Goal: Task Accomplishment & Management: Use online tool/utility

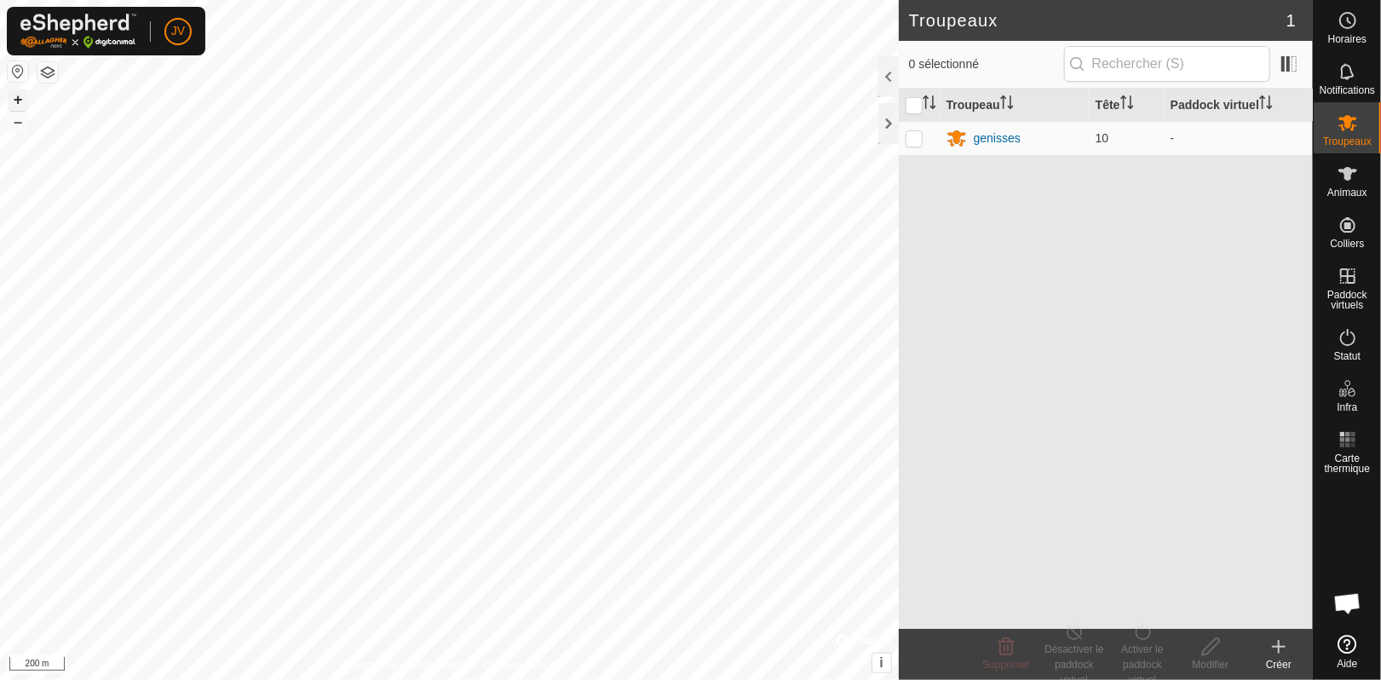
click at [16, 101] on button "+" at bounding box center [18, 99] width 20 height 20
click at [918, 140] on p-checkbox at bounding box center [914, 138] width 17 height 14
checkbox input "true"
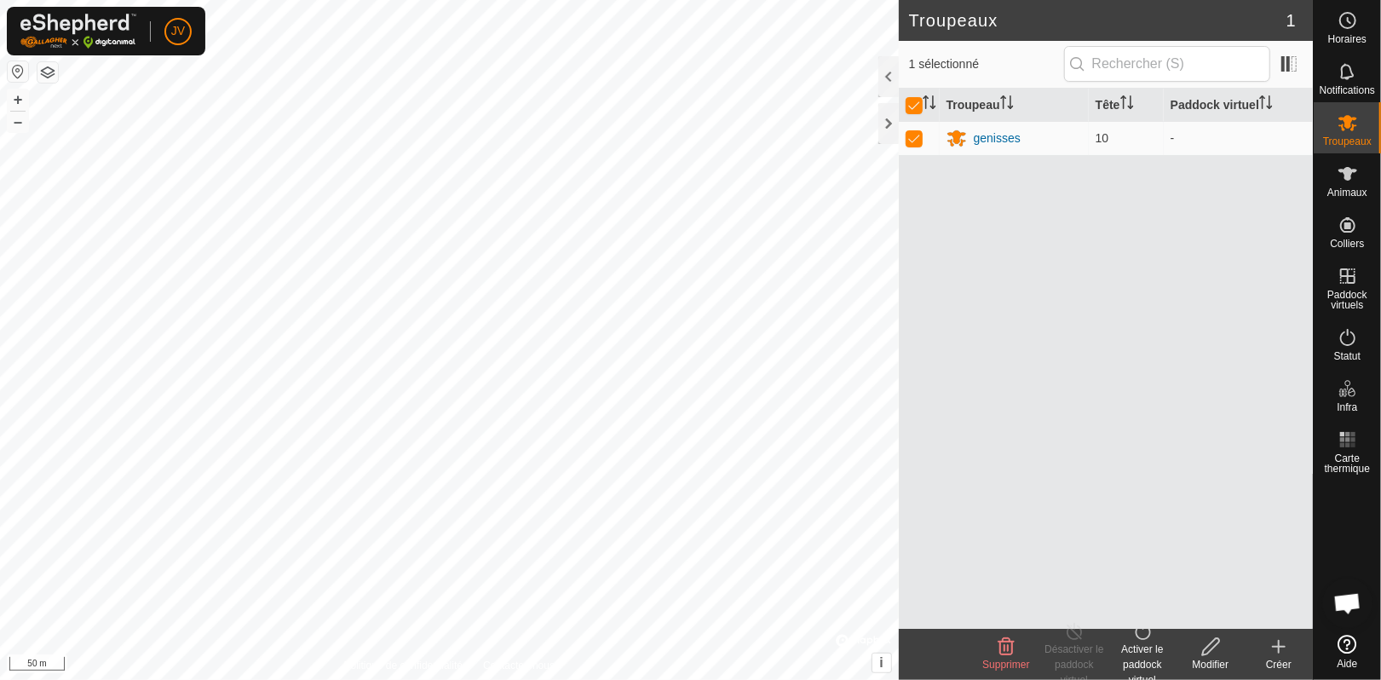
click at [1137, 665] on div "Activer le paddock virtuel" at bounding box center [1142, 665] width 68 height 46
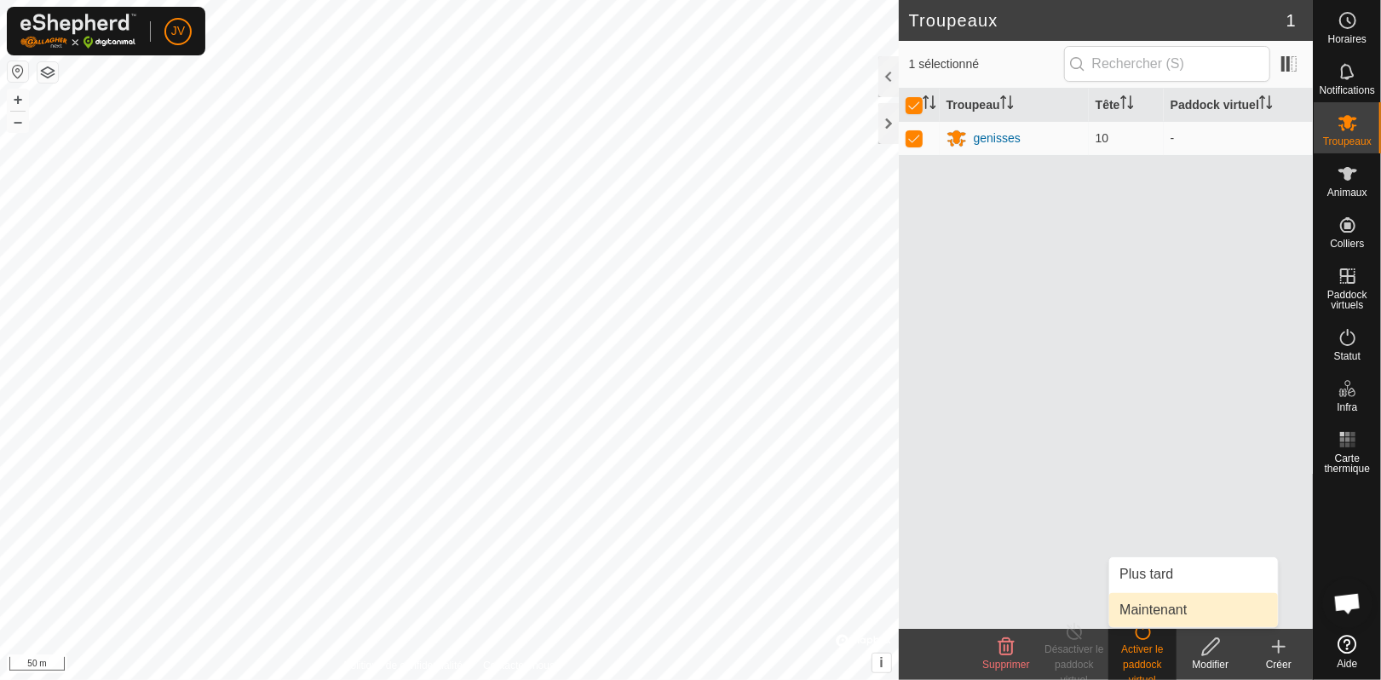
click at [1150, 605] on link "Maintenant" at bounding box center [1193, 610] width 169 height 34
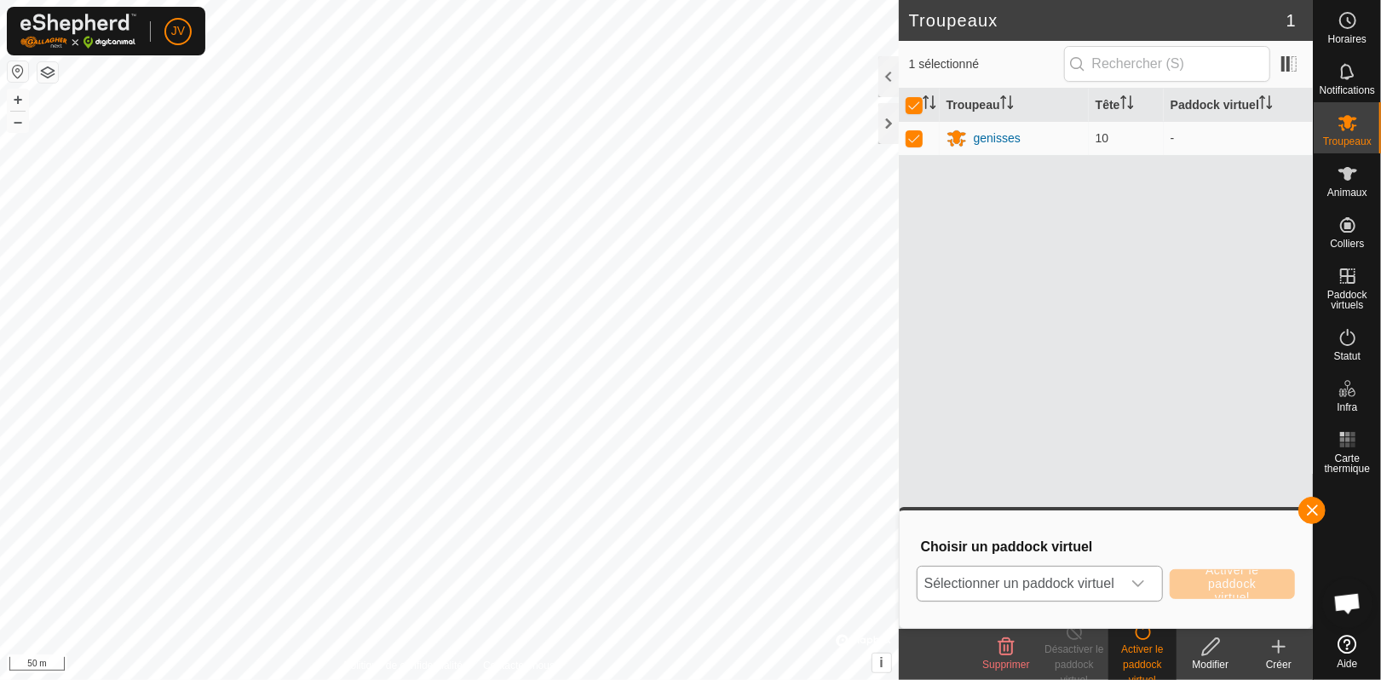
click at [1145, 584] on icon "dropdown trigger" at bounding box center [1138, 584] width 14 height 14
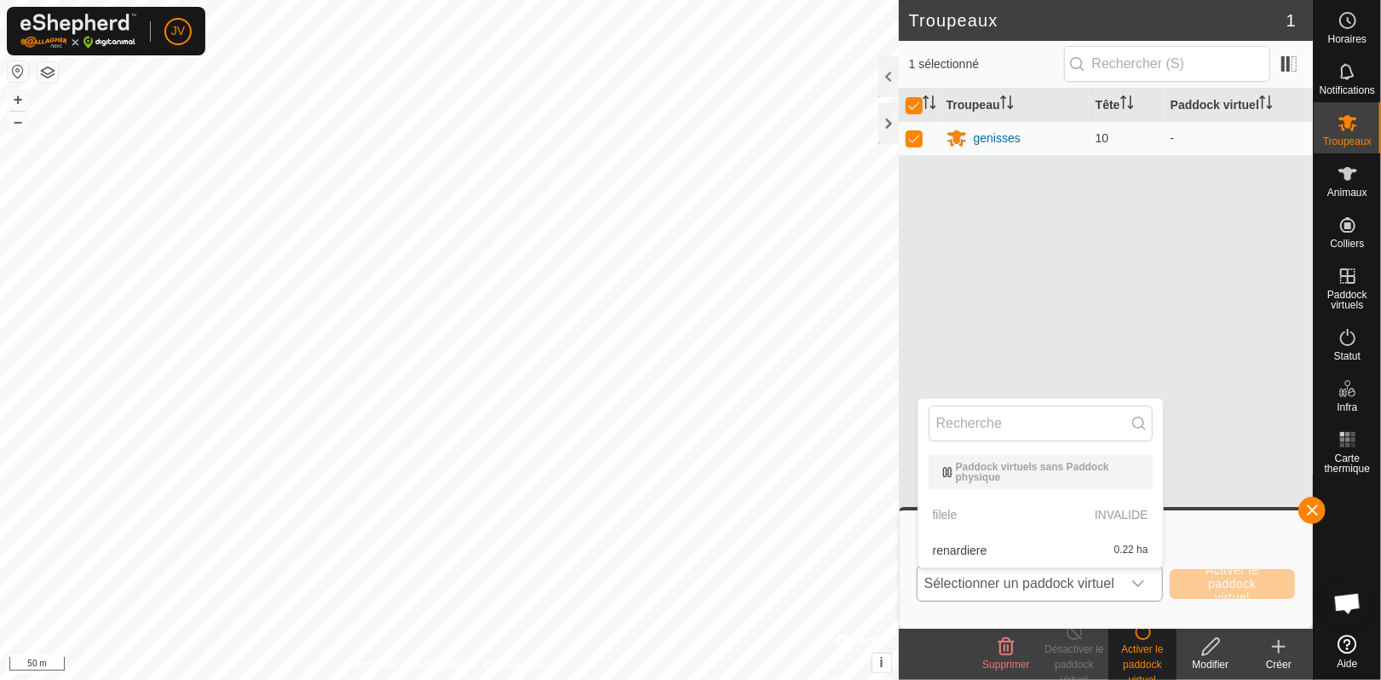
click at [1060, 513] on p-selectitem "filele INVALIDE" at bounding box center [1040, 515] width 245 height 34
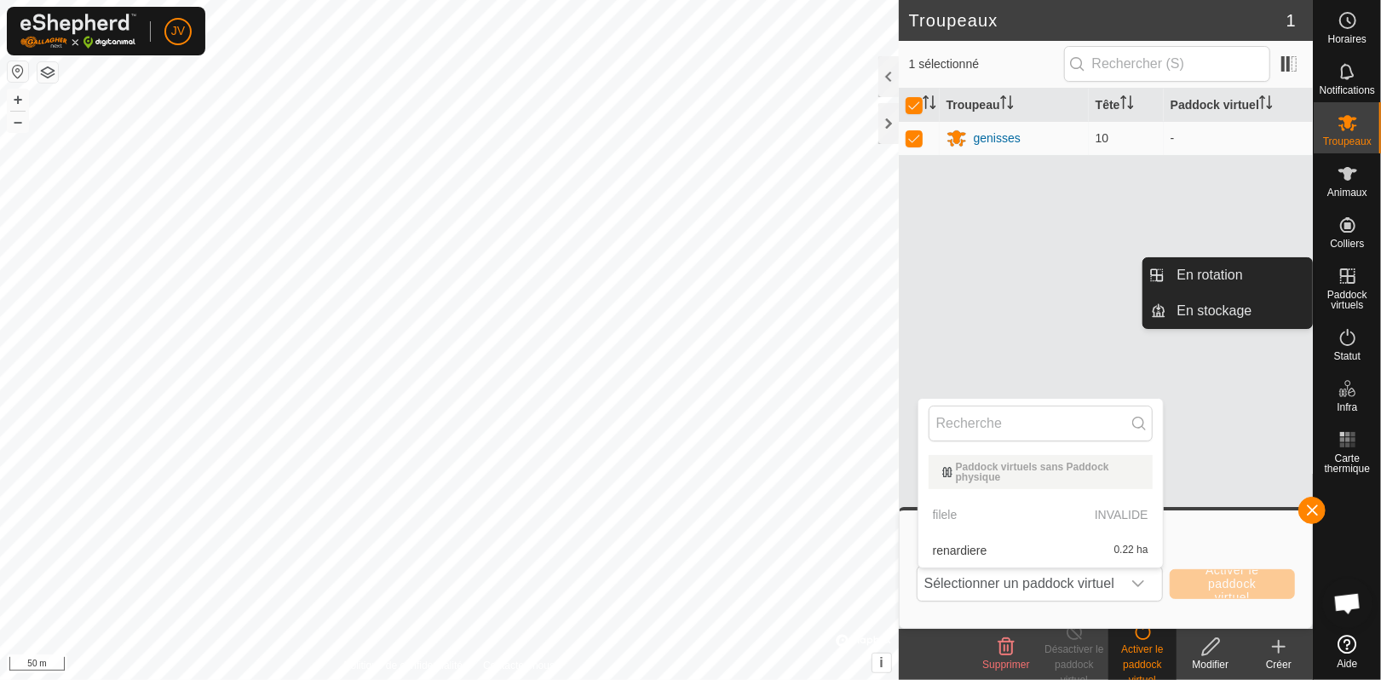
click at [1346, 296] on span "Paddock virtuels" at bounding box center [1347, 300] width 59 height 20
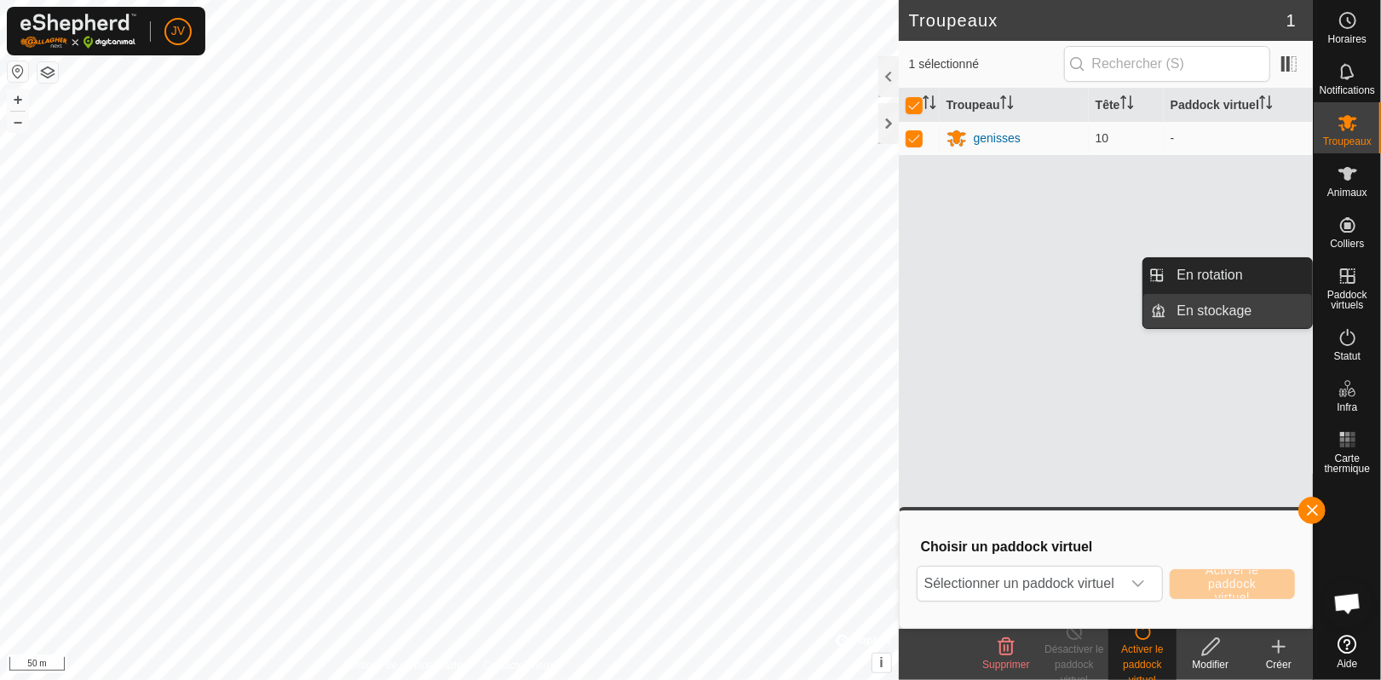
click at [1233, 301] on link "En stockage" at bounding box center [1240, 311] width 146 height 34
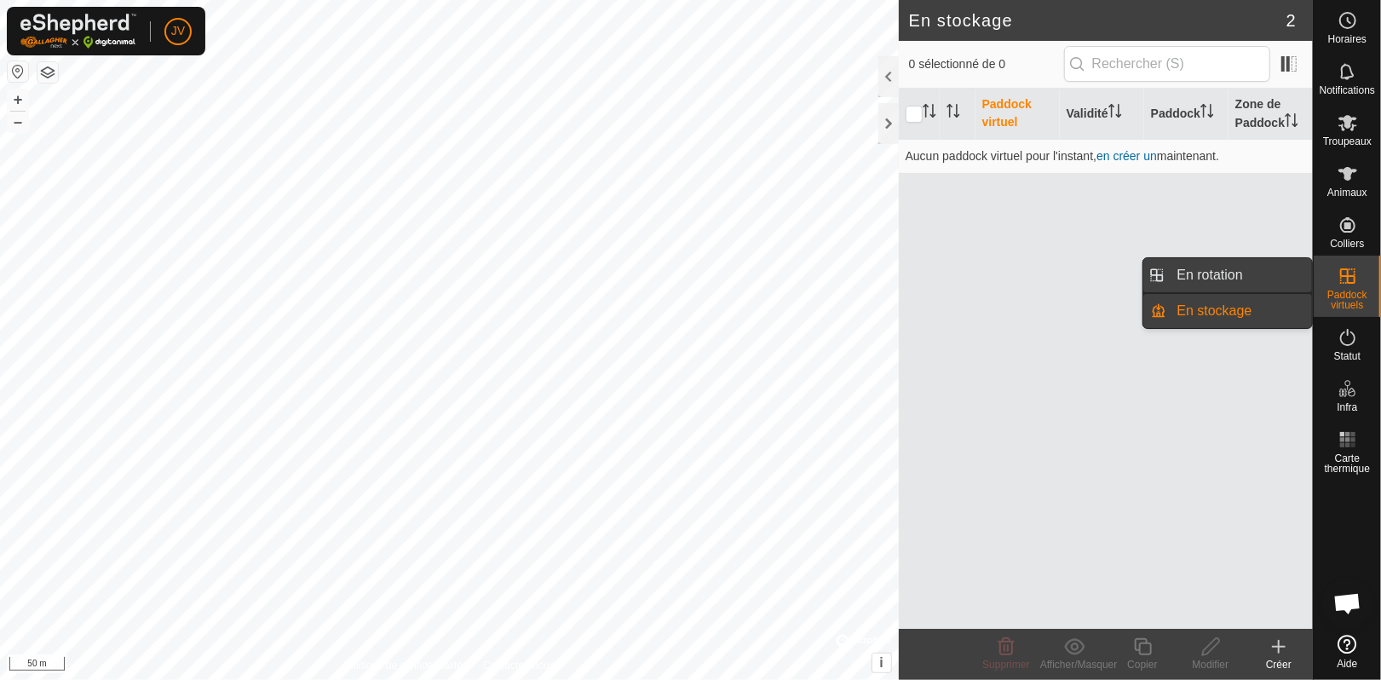
click at [1229, 279] on link "En rotation" at bounding box center [1240, 275] width 146 height 34
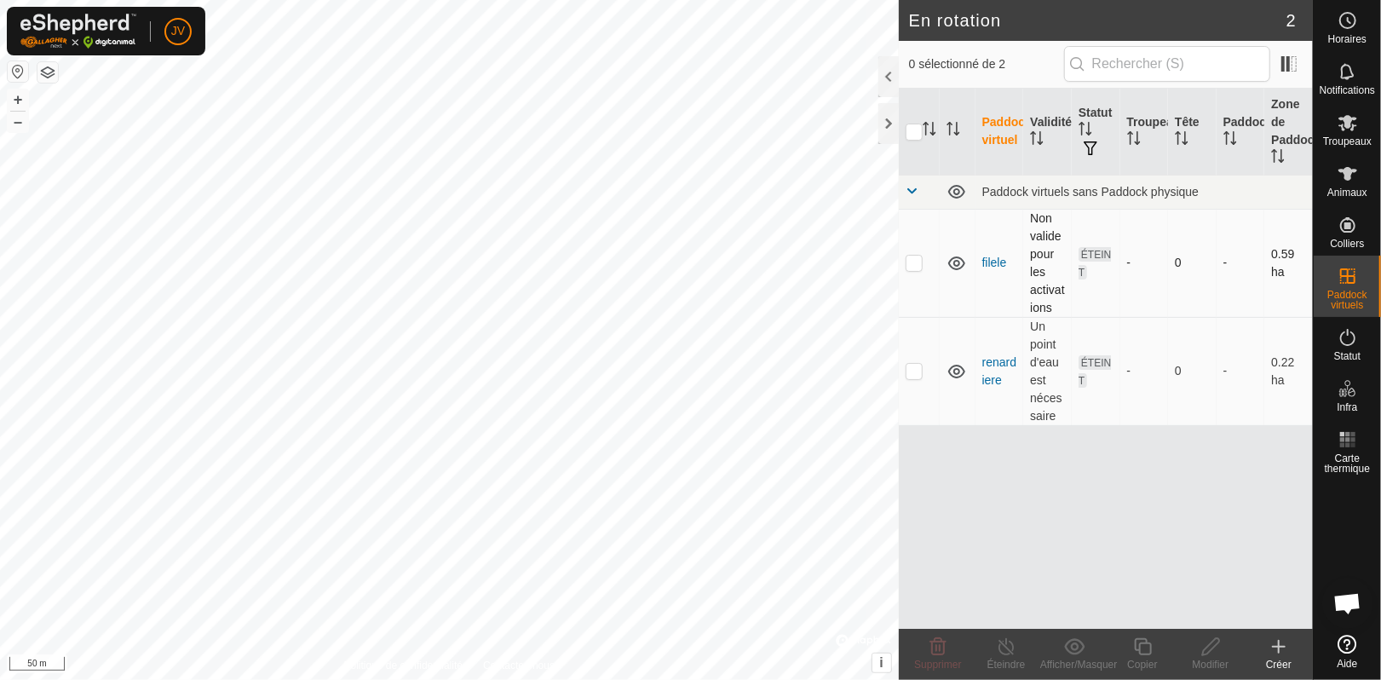
click at [916, 264] on p-checkbox at bounding box center [914, 263] width 17 height 14
checkbox input "true"
click at [1205, 648] on icon at bounding box center [1210, 646] width 21 height 20
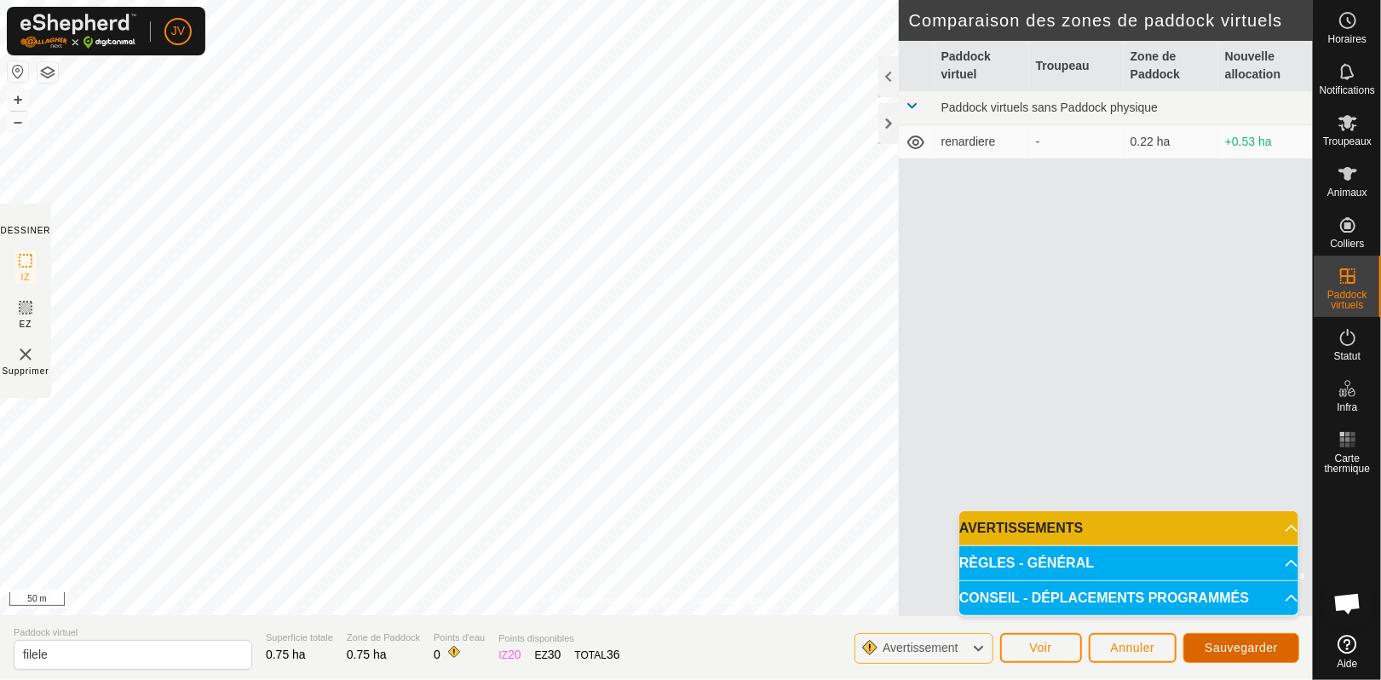
click at [1222, 647] on span "Sauvegarder" at bounding box center [1241, 648] width 73 height 14
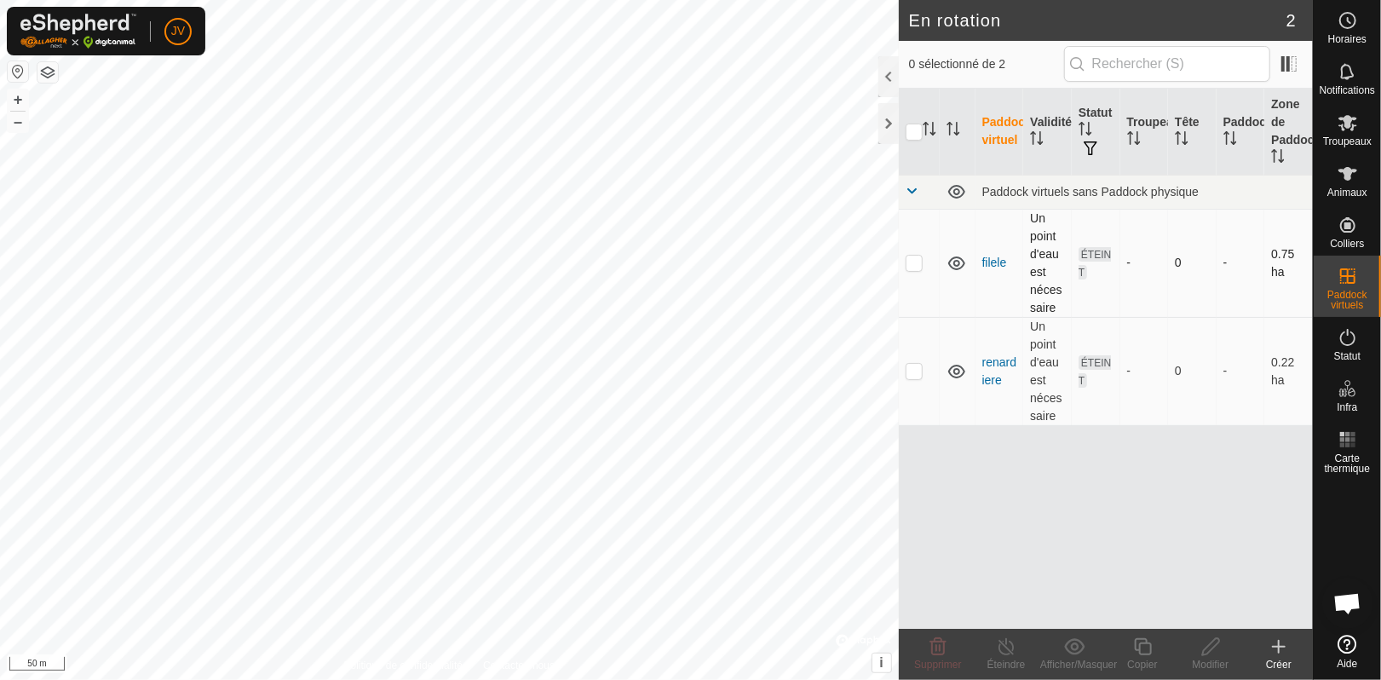
click at [907, 259] on p-checkbox at bounding box center [914, 263] width 17 height 14
checkbox input "true"
click at [1352, 193] on span "Animaux" at bounding box center [1347, 192] width 40 height 10
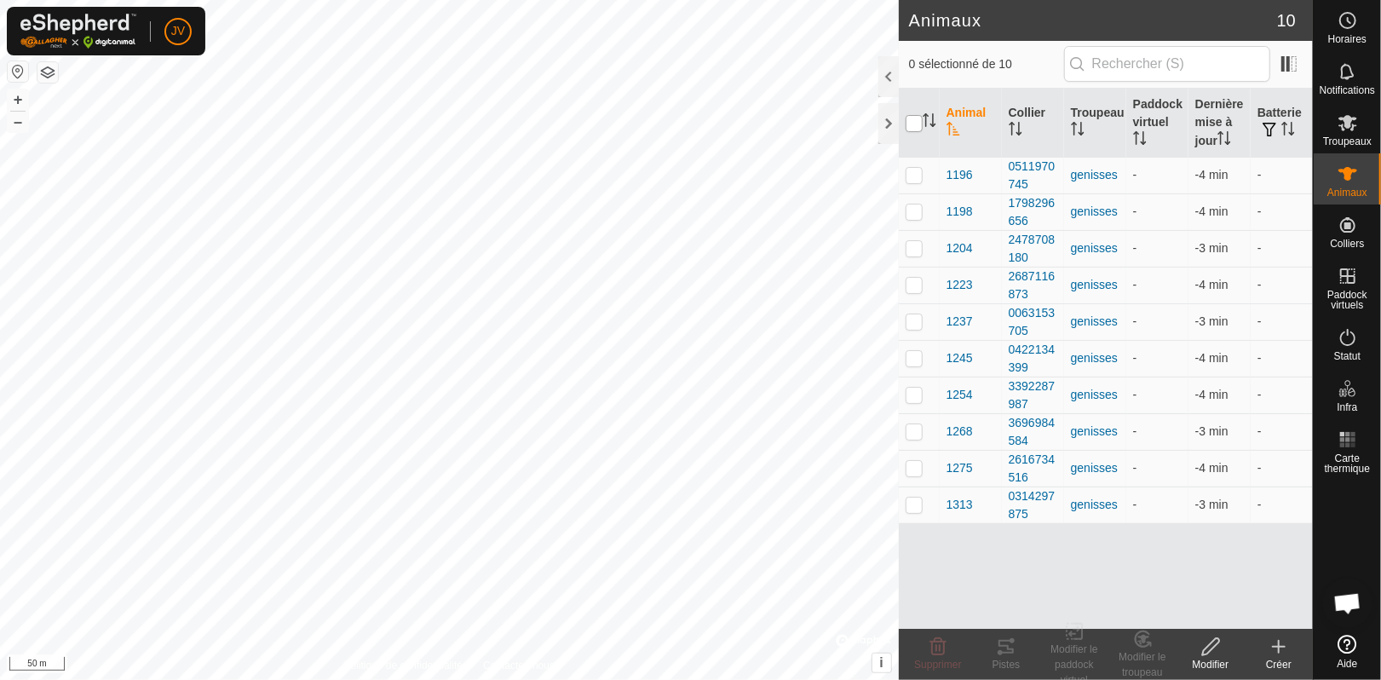
click at [919, 122] on input "checkbox" at bounding box center [914, 123] width 17 height 17
checkbox input "true"
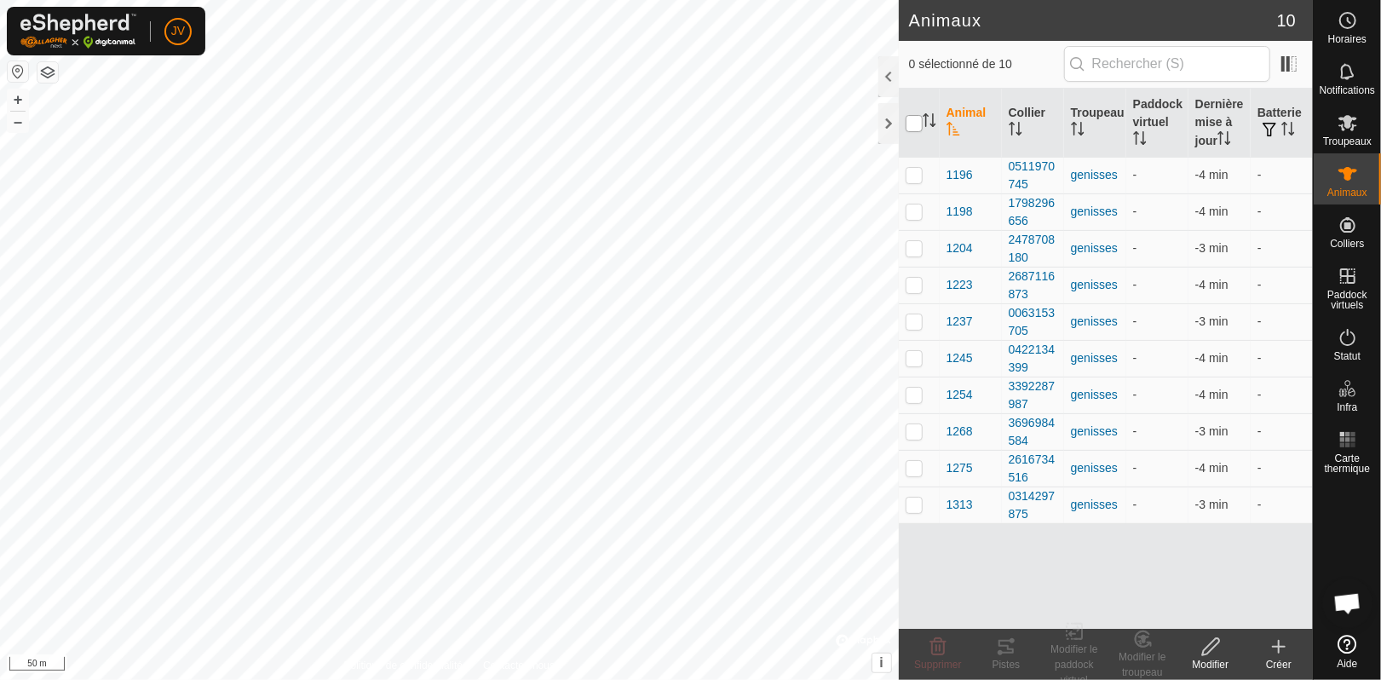
checkbox input "true"
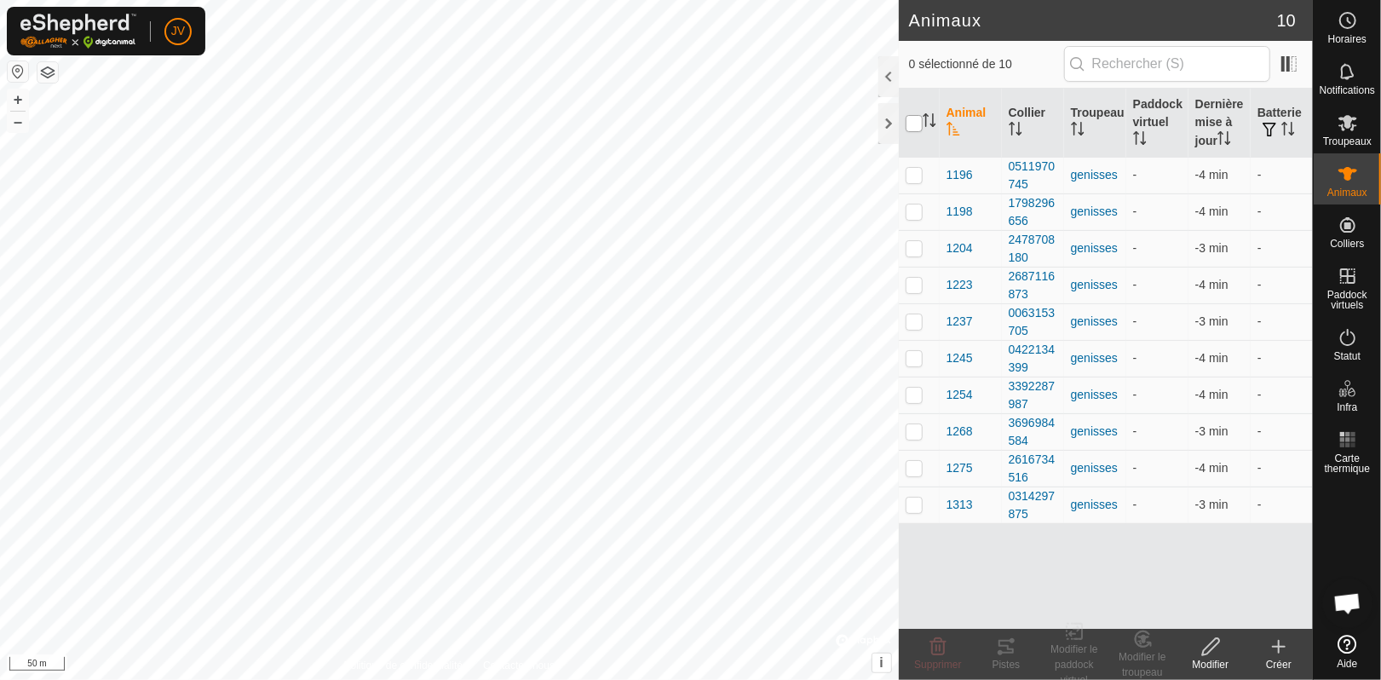
checkbox input "true"
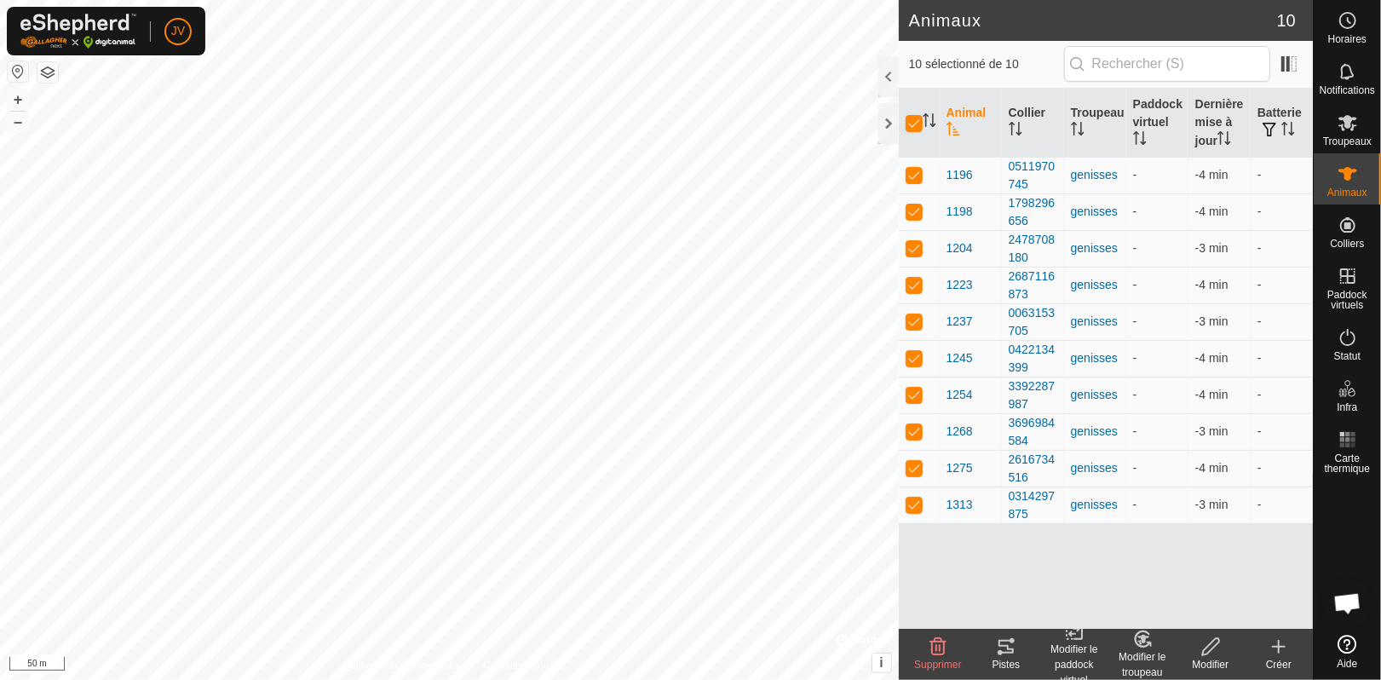
click at [1081, 656] on div "Modifier le paddock virtuel" at bounding box center [1074, 665] width 68 height 46
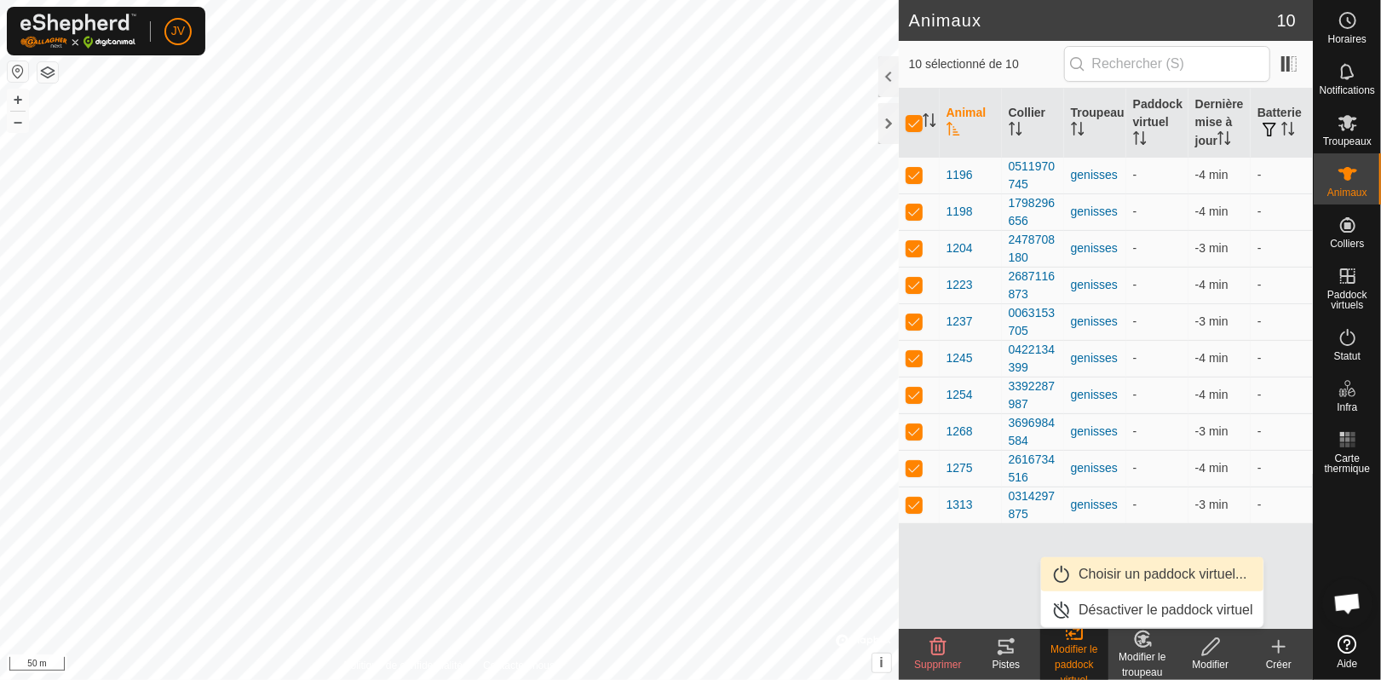
click at [1128, 578] on link "Choisir un paddock virtuel..." at bounding box center [1152, 574] width 222 height 34
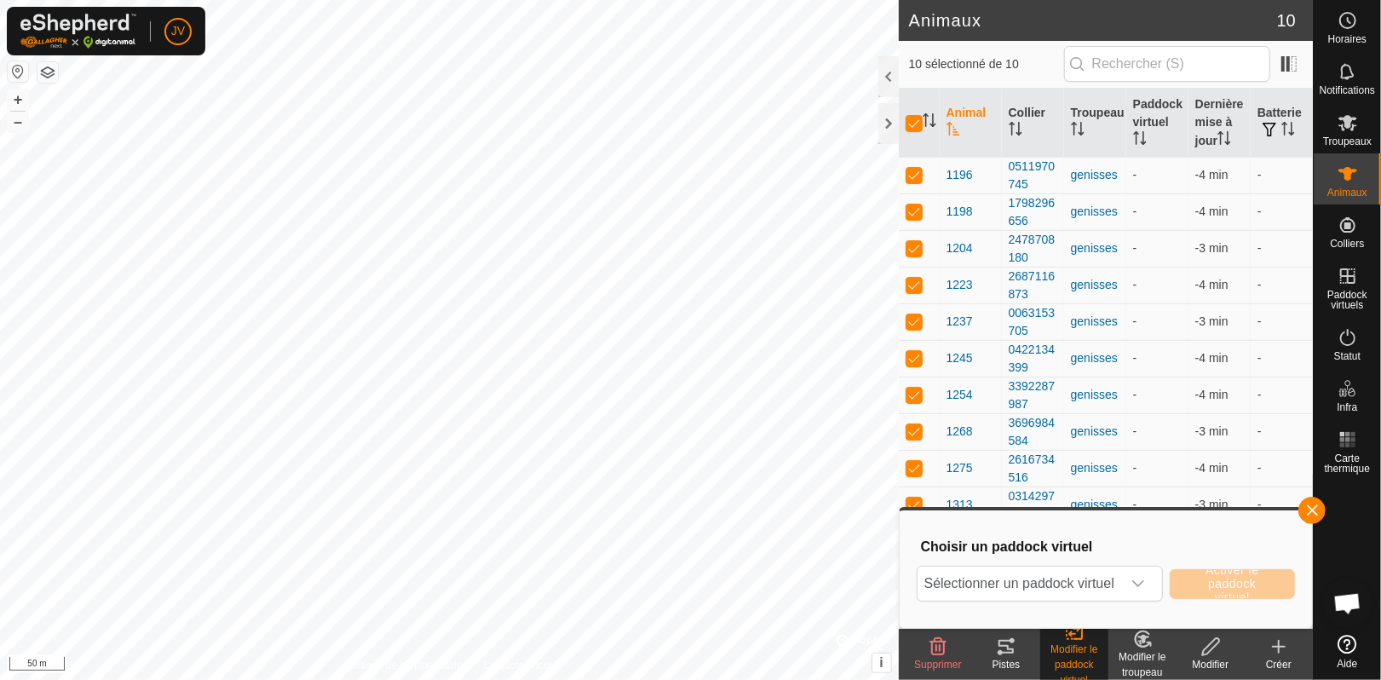
click at [1128, 578] on div "dropdown trigger" at bounding box center [1138, 584] width 34 height 34
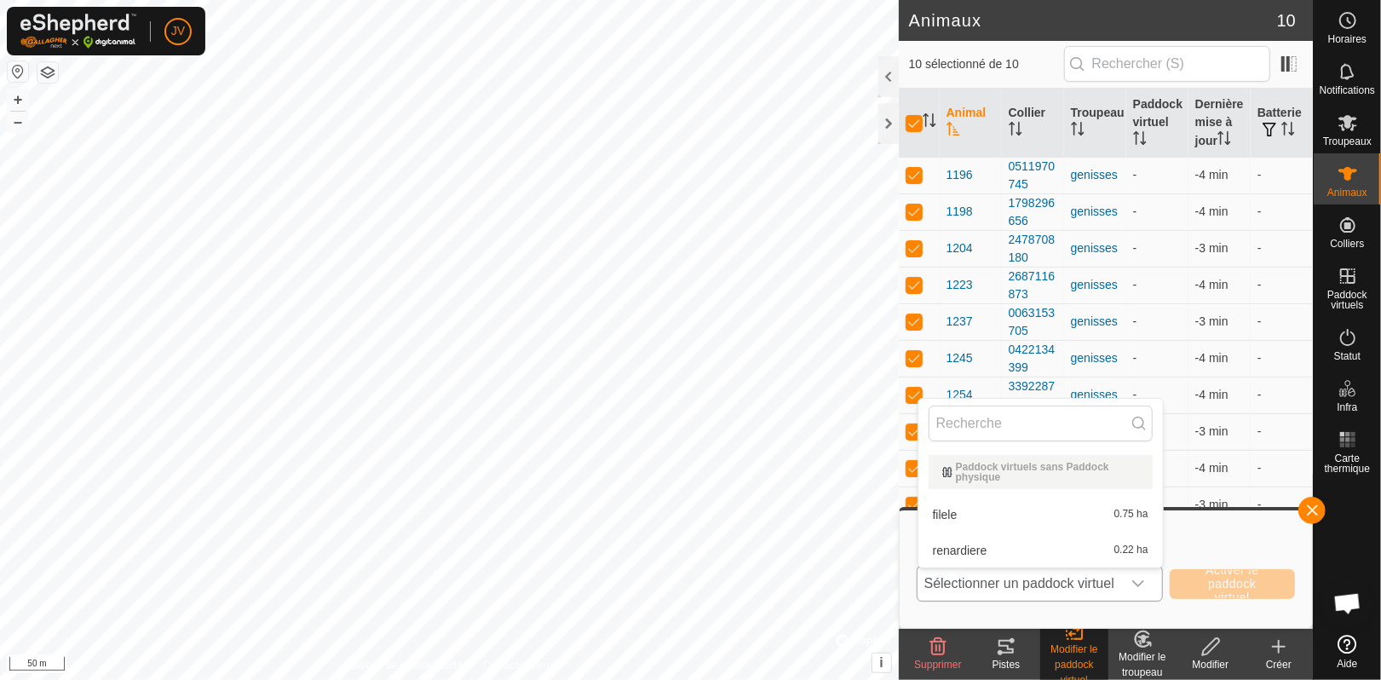
click at [1064, 510] on li "filele 0.75 ha" at bounding box center [1040, 515] width 245 height 34
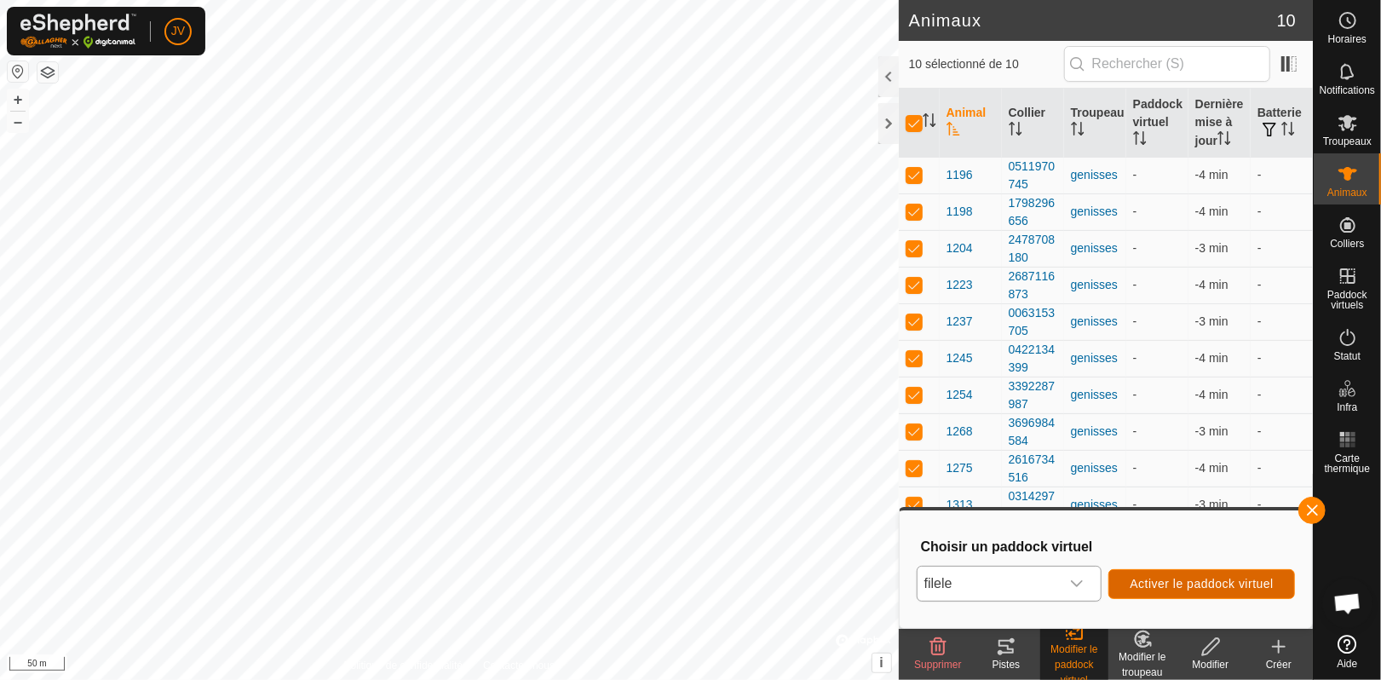
click at [1160, 573] on button "Activer le paddock virtuel" at bounding box center [1201, 584] width 187 height 30
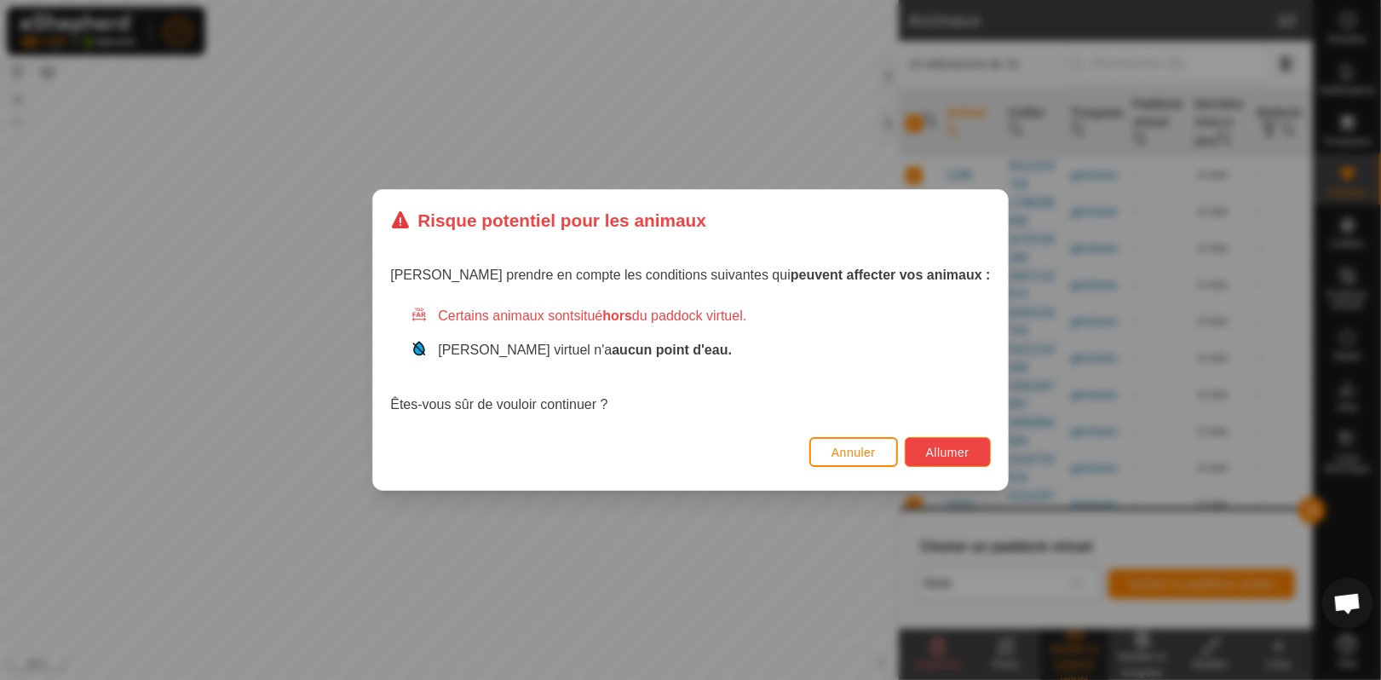
click at [926, 448] on span "Allumer" at bounding box center [947, 453] width 43 height 14
